Goal: Task Accomplishment & Management: Manage account settings

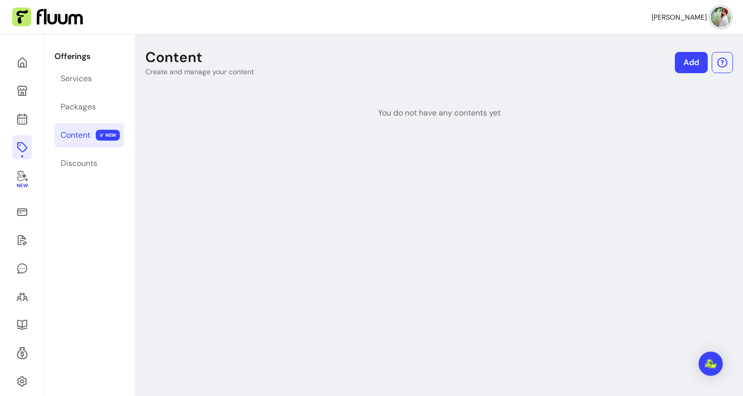
scroll to position [34, 0]
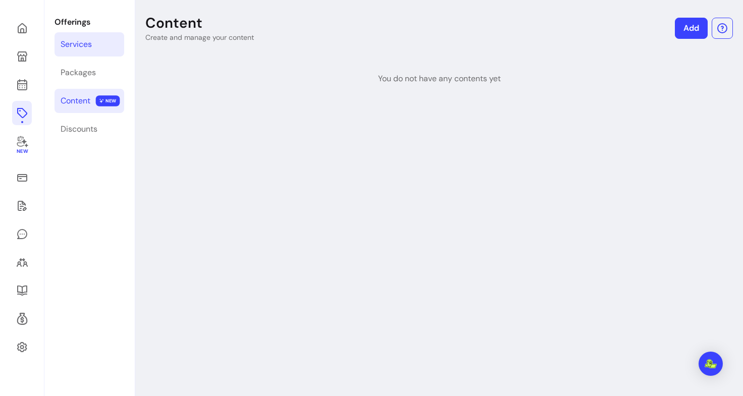
click at [72, 46] on div "Services" at bounding box center [76, 44] width 31 height 12
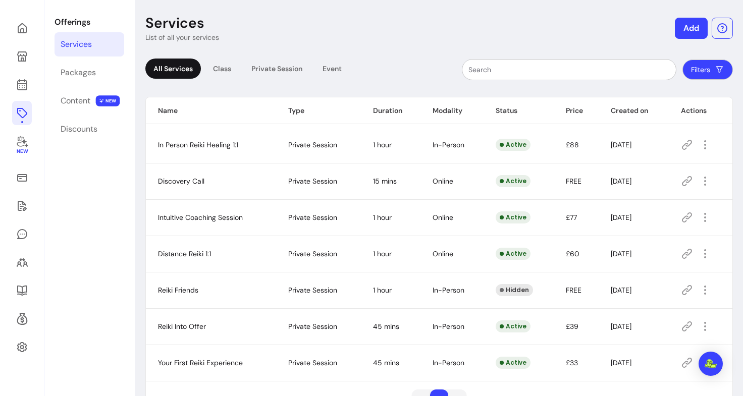
scroll to position [69, 0]
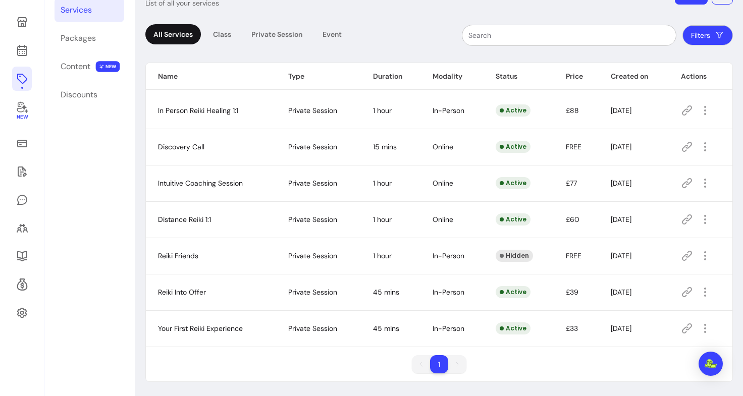
click at [682, 327] on icon at bounding box center [687, 329] width 12 height 12
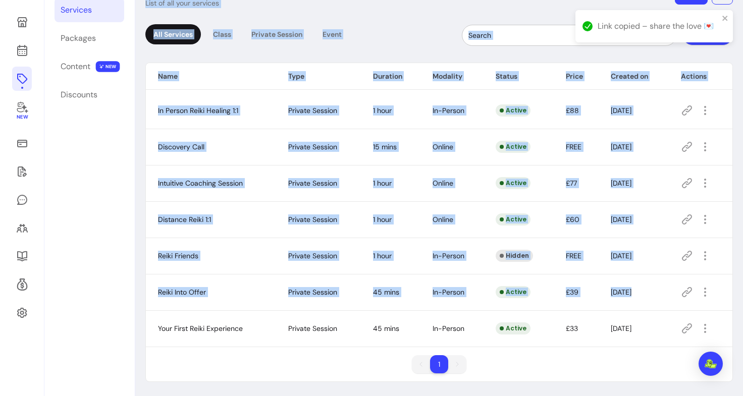
drag, startPoint x: 255, startPoint y: 333, endPoint x: 120, endPoint y: 331, distance: 134.8
click at [120, 331] on div "New Offerings Services Packages Content NEW Discounts Services List of all your…" at bounding box center [371, 181] width 743 height 431
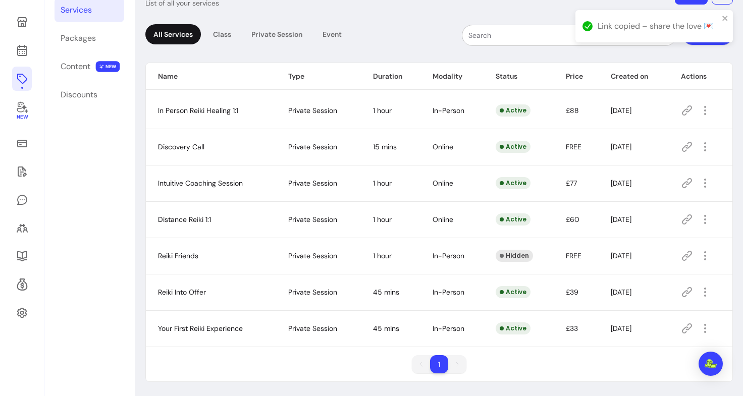
click at [194, 353] on div "Name Type Duration Modality Status Price Created on Actions In Person Reiki Hea…" at bounding box center [439, 222] width 588 height 319
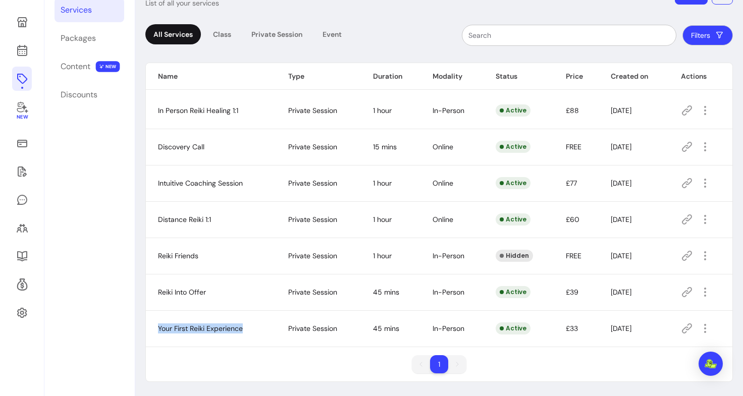
drag, startPoint x: 151, startPoint y: 326, endPoint x: 273, endPoint y: 328, distance: 121.1
click at [273, 328] on tr "Your First Reiki Experience Private Session 45 mins In-Person Active £33 [DATE]" at bounding box center [439, 328] width 587 height 36
click at [276, 328] on td "Private Session" at bounding box center [318, 328] width 85 height 36
click at [681, 329] on icon at bounding box center [687, 329] width 12 height 12
drag, startPoint x: 263, startPoint y: 336, endPoint x: 243, endPoint y: 328, distance: 21.9
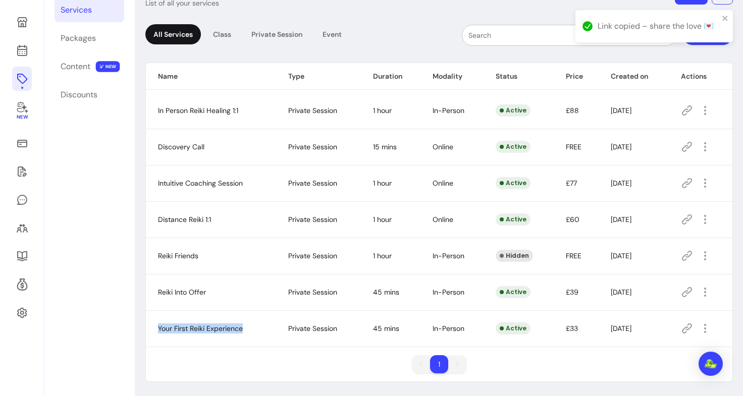
click at [243, 328] on td "Your First Reiki Experience" at bounding box center [211, 328] width 130 height 36
copy span "Your First Reiki Experience"
